Goal: Transaction & Acquisition: Purchase product/service

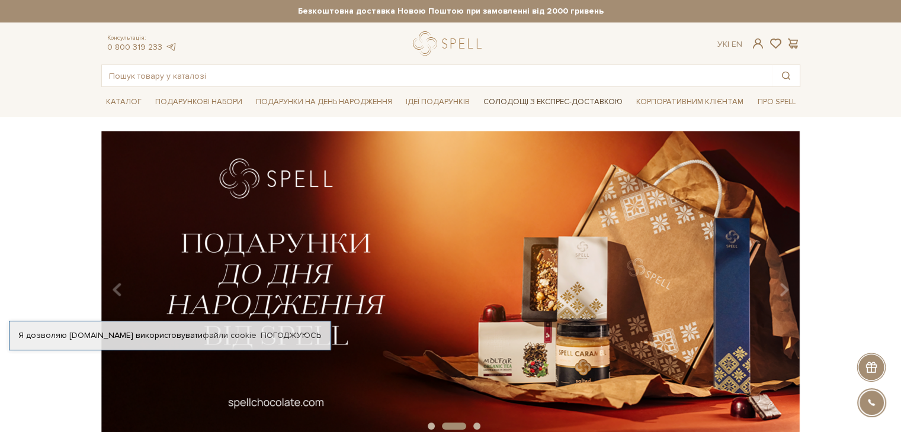
click at [562, 101] on link "Солодощі з експрес-доставкою" at bounding box center [553, 102] width 149 height 20
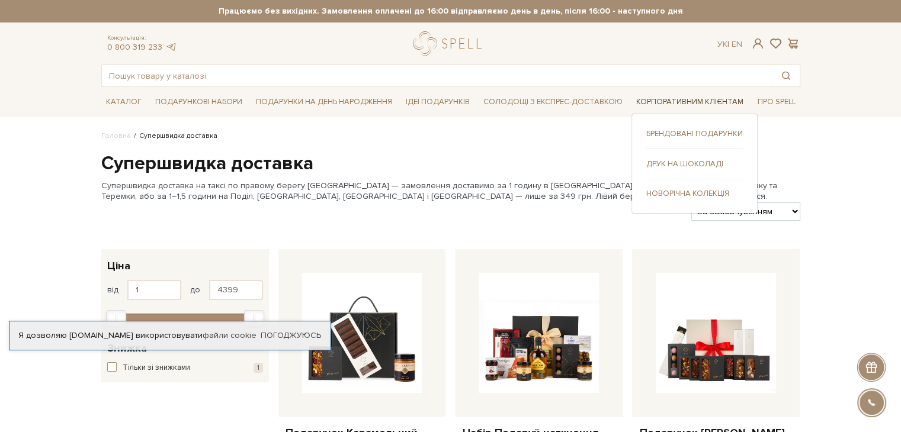
click at [691, 98] on link "Корпоративним клієнтам" at bounding box center [690, 102] width 117 height 18
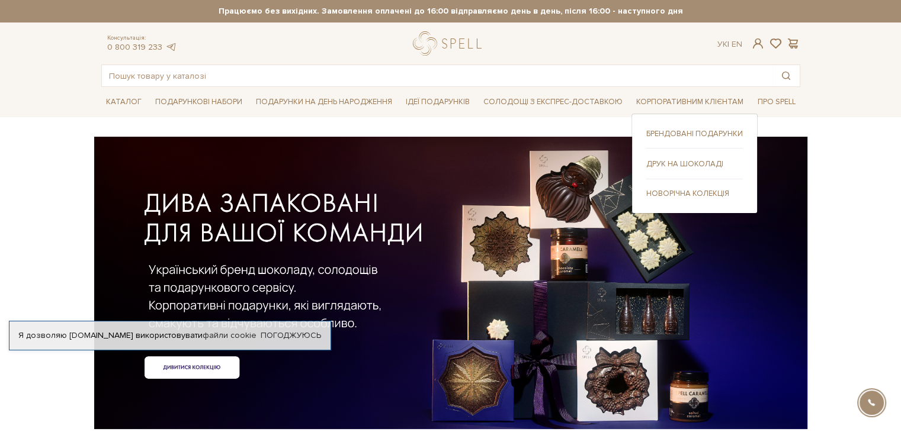
click at [677, 131] on link "Брендовані подарунки" at bounding box center [694, 134] width 97 height 11
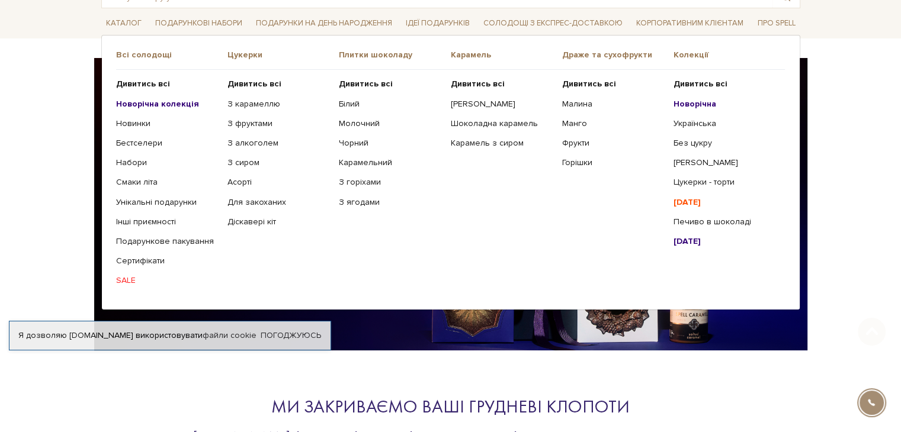
scroll to position [118, 0]
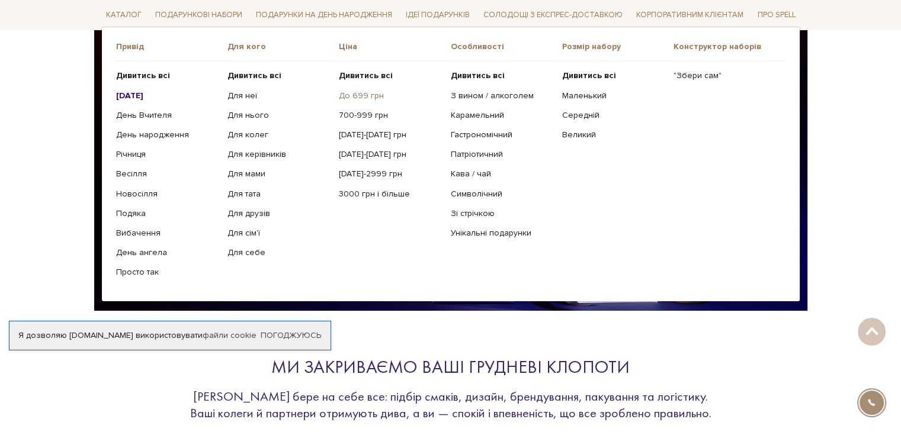
click at [365, 95] on link "До 699 грн" at bounding box center [390, 95] width 102 height 11
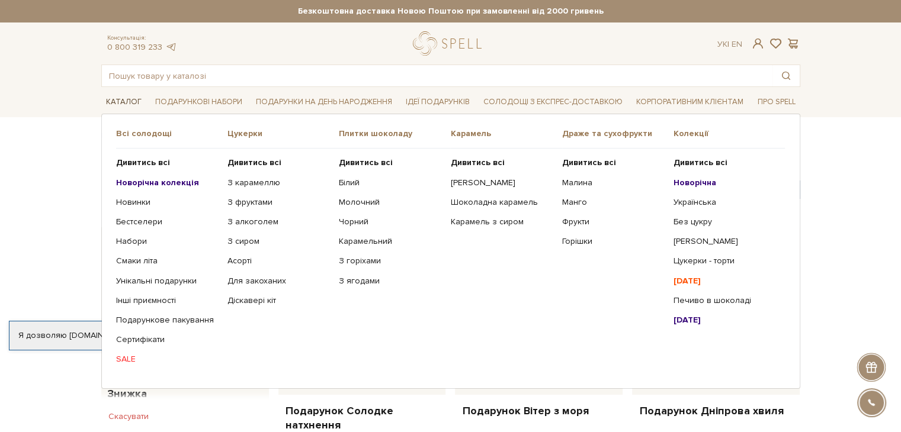
click at [128, 102] on link "Каталог" at bounding box center [123, 102] width 45 height 18
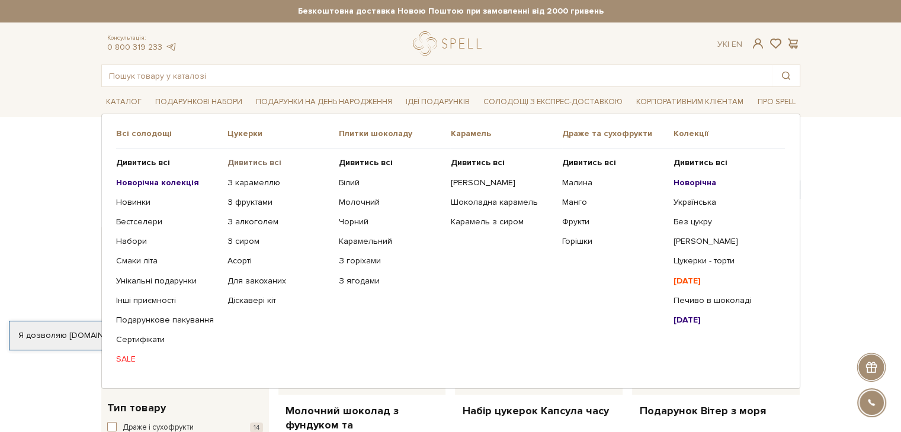
click at [256, 160] on b "Дивитись всі" at bounding box center [254, 163] width 54 height 10
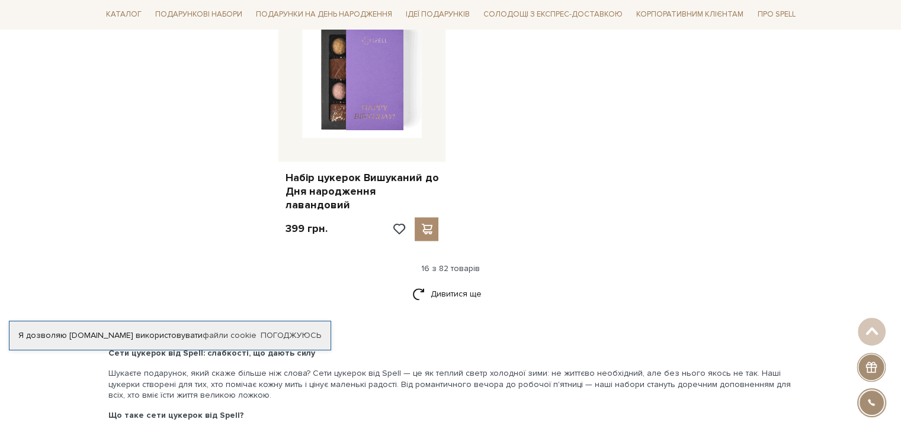
scroll to position [1659, 0]
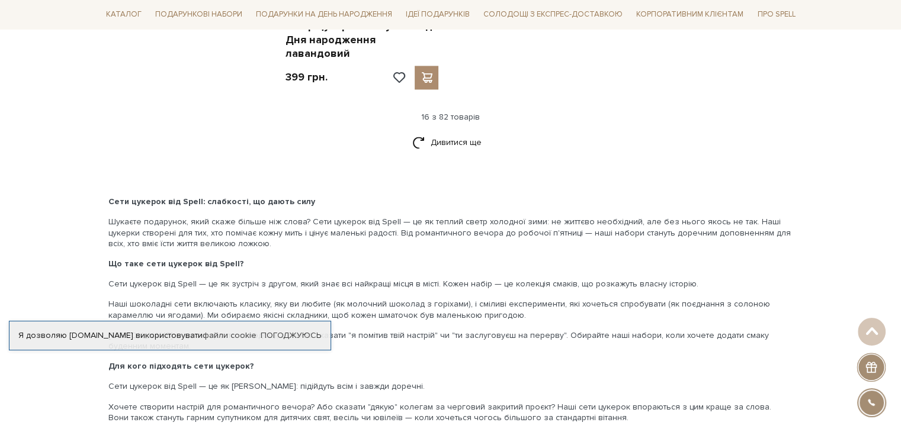
drag, startPoint x: 453, startPoint y: 128, endPoint x: 719, endPoint y: 126, distance: 266.0
click at [453, 132] on link "Дивитися ще" at bounding box center [450, 142] width 77 height 21
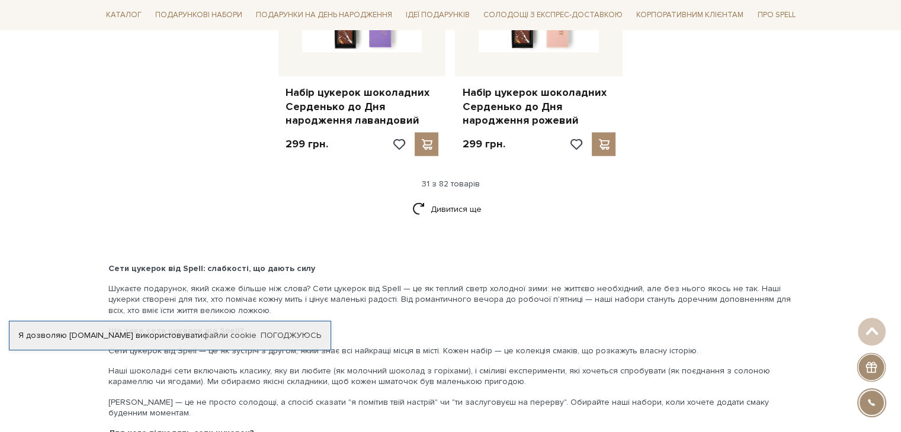
scroll to position [2962, 0]
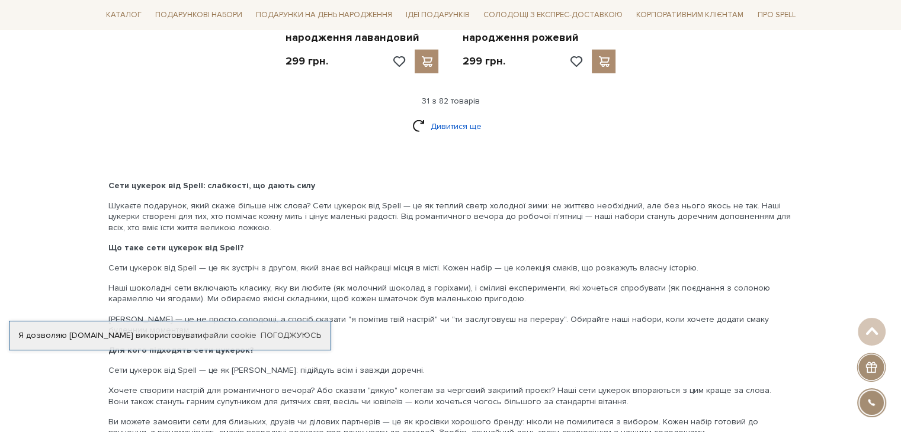
click at [471, 116] on link "Дивитися ще" at bounding box center [450, 126] width 77 height 21
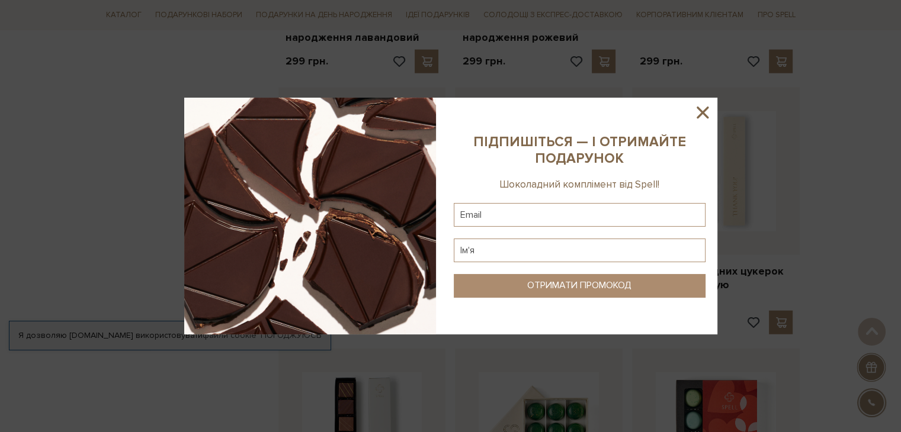
click at [702, 113] on icon at bounding box center [703, 113] width 12 height 12
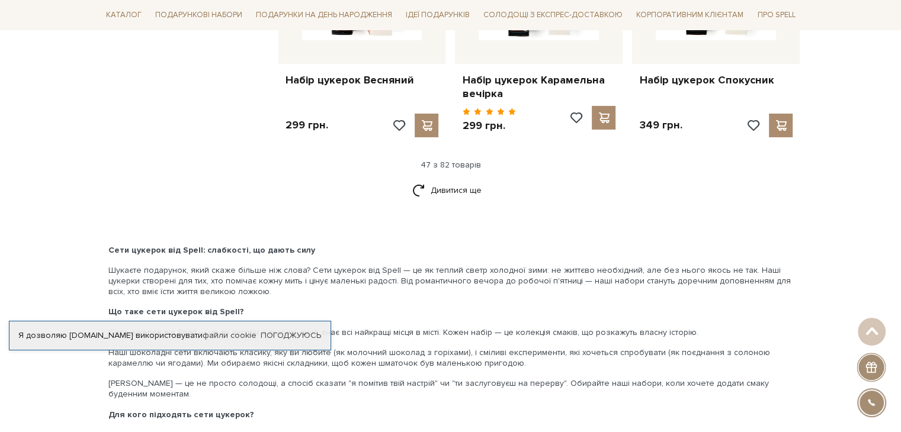
scroll to position [4029, 0]
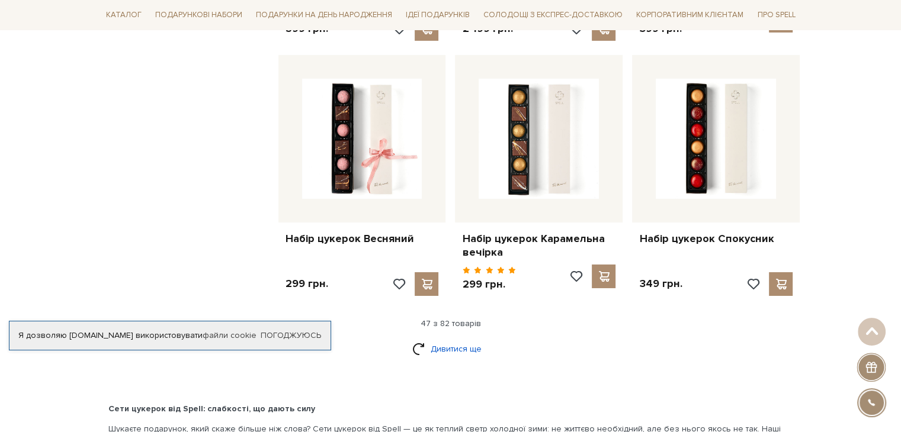
click at [447, 339] on link "Дивитися ще" at bounding box center [450, 349] width 77 height 21
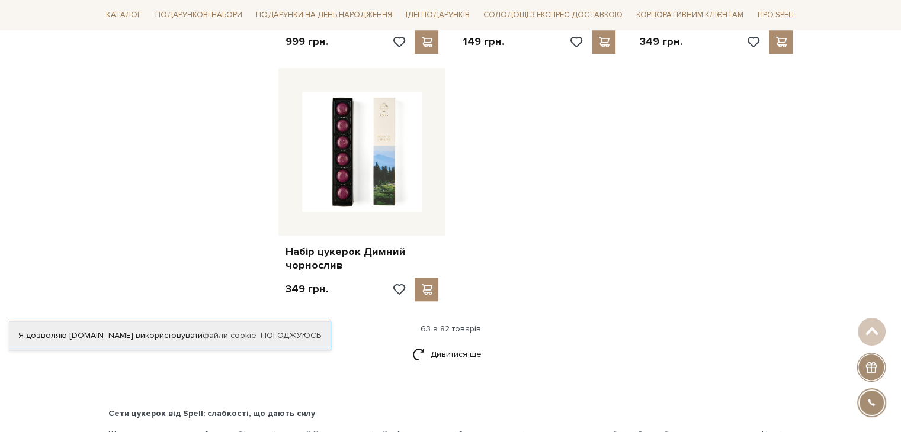
scroll to position [5687, 0]
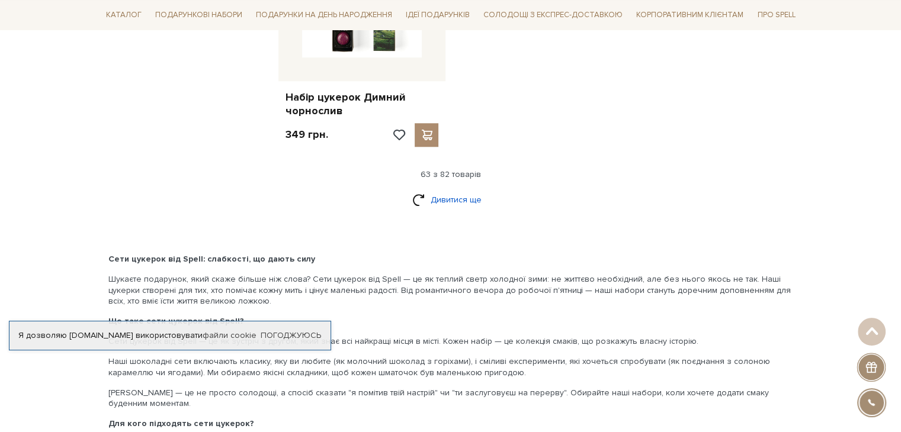
click at [471, 190] on link "Дивитися ще" at bounding box center [450, 200] width 77 height 21
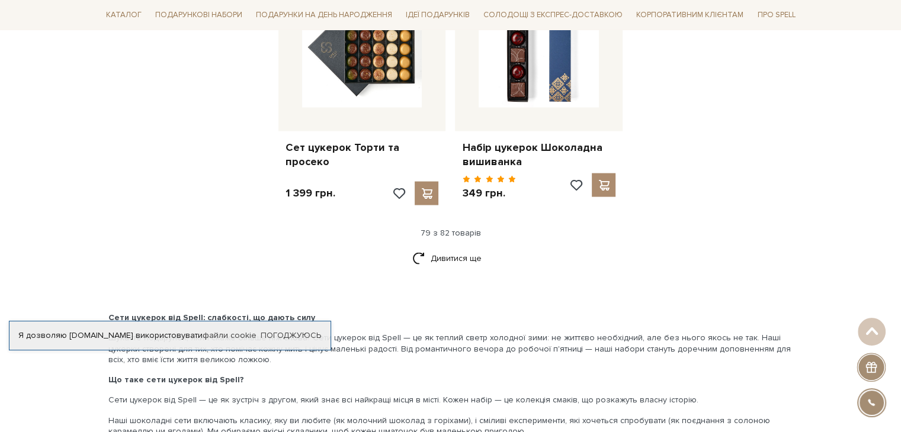
scroll to position [6932, 0]
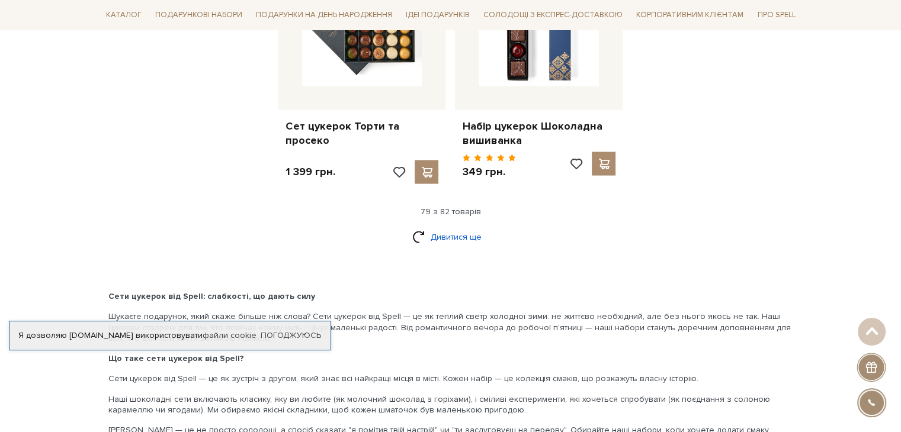
click at [464, 227] on link "Дивитися ще" at bounding box center [450, 237] width 77 height 21
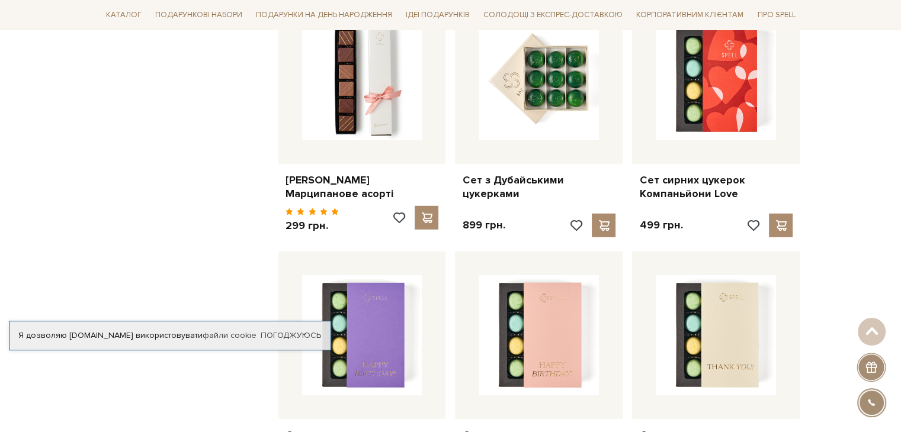
scroll to position [0, 0]
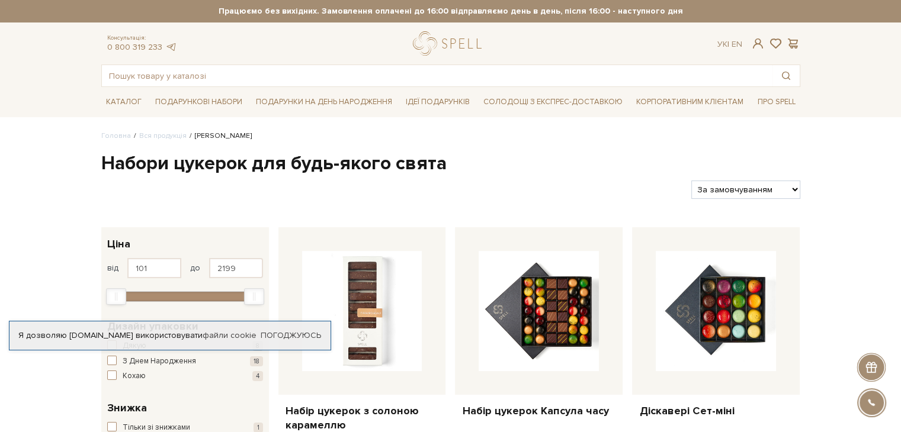
click at [792, 190] on select "За замовчуванням За Ціною (зростання) За Ціною (зменшення) Новинки За популярні…" at bounding box center [745, 190] width 108 height 18
select select "https://spellchocolate.com/our-productions/seti-cukerok/?sort=p.price&order=ASC"
click at [691, 181] on select "За замовчуванням За Ціною (зростання) За Ціною (зменшення) Новинки За популярні…" at bounding box center [745, 190] width 108 height 18
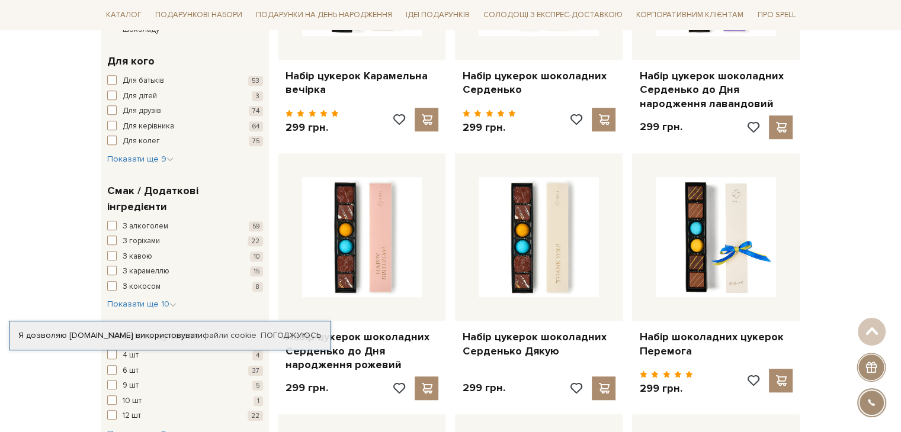
scroll to position [948, 0]
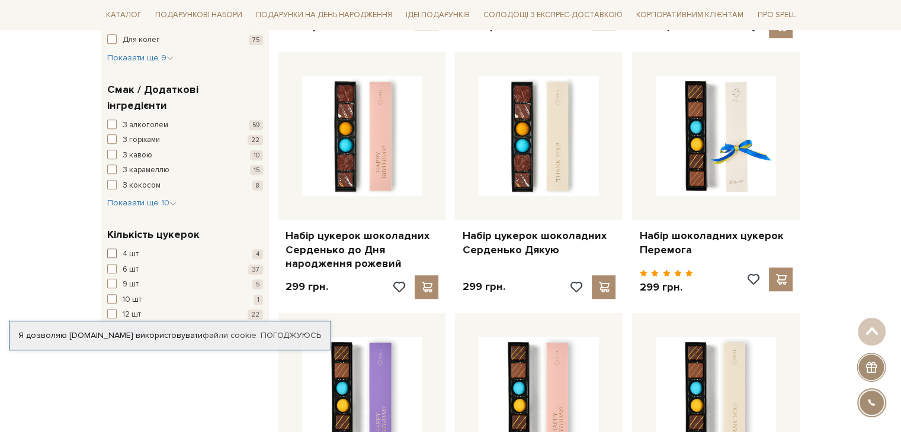
click at [113, 249] on span "button" at bounding box center [111, 253] width 9 height 9
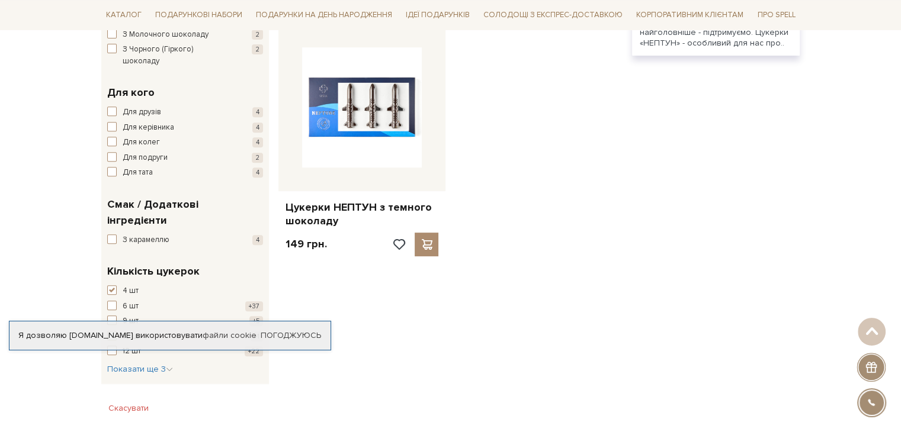
scroll to position [296, 0]
